Goal: Task Accomplishment & Management: Manage account settings

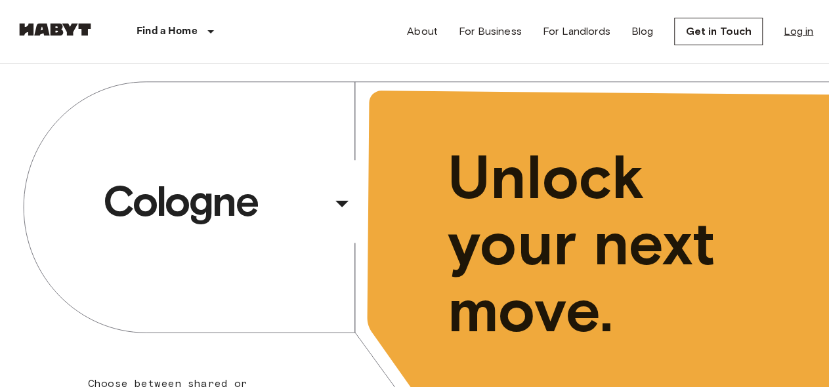
click at [799, 33] on link "Log in" at bounding box center [799, 32] width 30 height 16
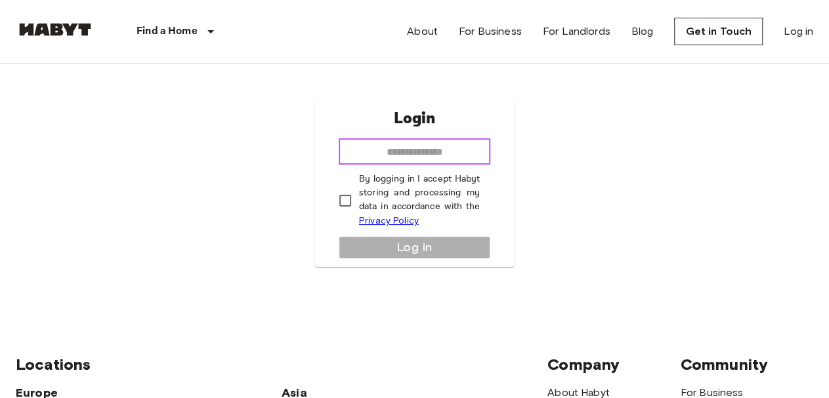
click at [454, 152] on input "email" at bounding box center [415, 151] width 152 height 26
type input "**********"
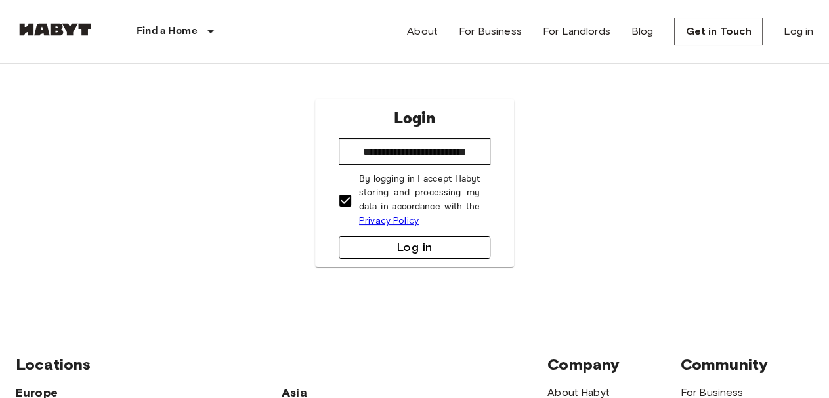
click at [396, 245] on button "Log in" at bounding box center [415, 247] width 152 height 23
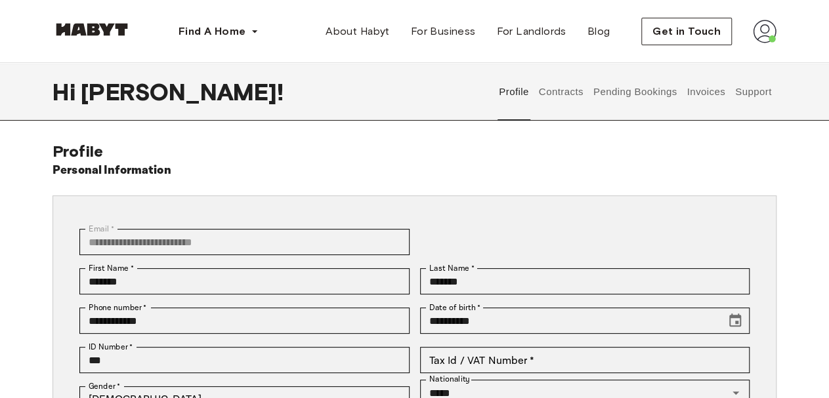
click at [575, 93] on button "Contracts" at bounding box center [561, 92] width 48 height 58
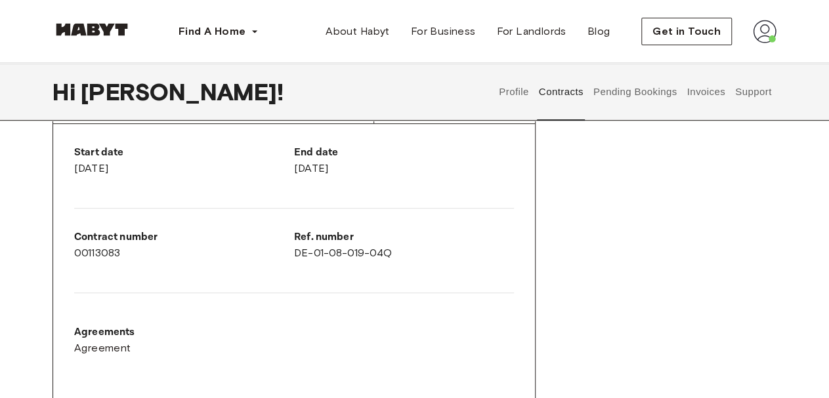
scroll to position [253, 0]
